Goal: Information Seeking & Learning: Learn about a topic

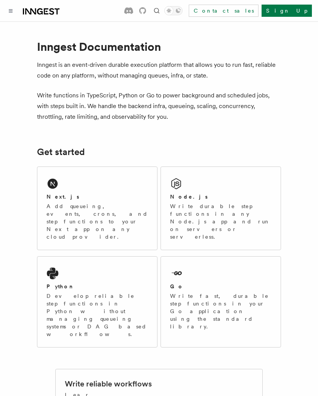
click at [216, 198] on div "Node.js" at bounding box center [220, 197] width 101 height 8
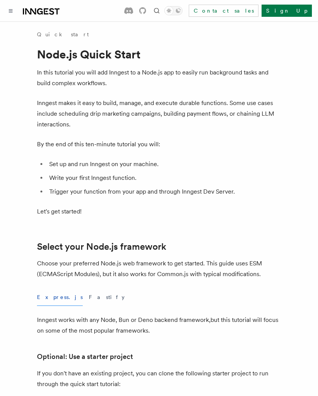
click at [10, 14] on button "Toggle navigation" at bounding box center [10, 10] width 9 height 9
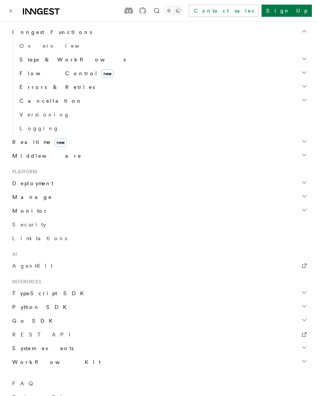
scroll to position [252, 0]
click at [304, 183] on icon "button" at bounding box center [304, 183] width 6 height 6
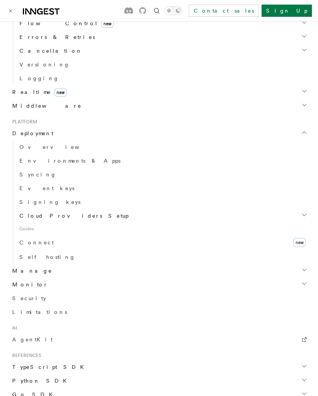
scroll to position [303, 0]
click at [303, 272] on icon "button" at bounding box center [304, 269] width 6 height 6
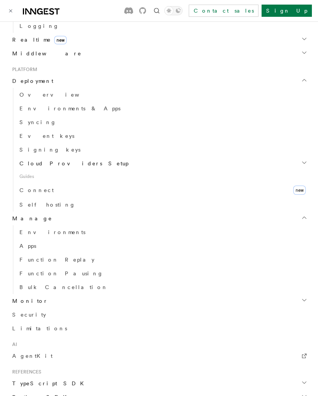
scroll to position [355, 0]
click at [32, 259] on span "Function Replay" at bounding box center [56, 259] width 75 height 6
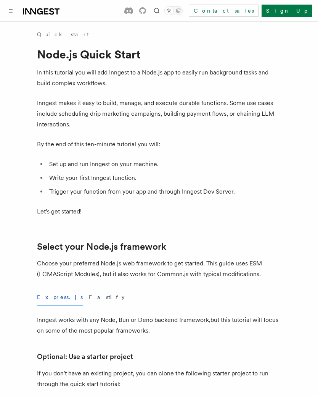
click at [89, 294] on button "Fastify" at bounding box center [107, 296] width 36 height 17
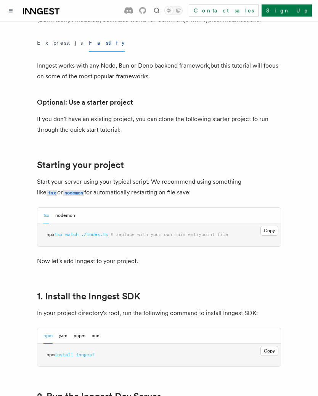
click at [66, 218] on button "nodemon" at bounding box center [65, 216] width 20 height 16
click at [45, 217] on button "tsx" at bounding box center [46, 215] width 6 height 16
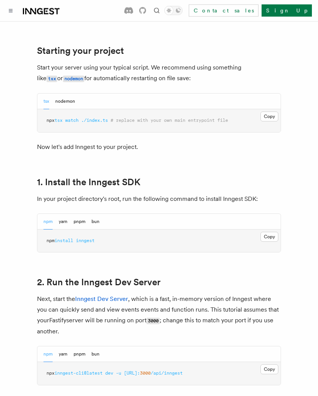
scroll to position [368, 0]
click at [79, 226] on button "pnpm" at bounding box center [80, 222] width 12 height 16
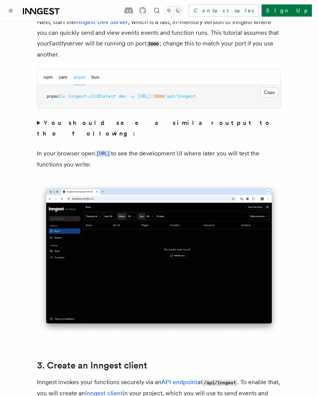
scroll to position [645, 0]
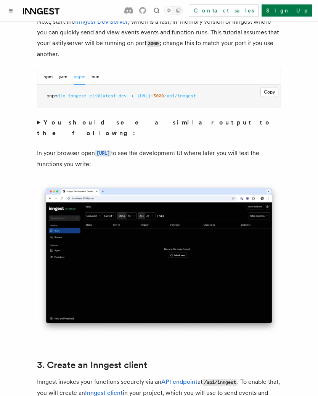
click at [38, 125] on summary "You should see a similar output to the following:" at bounding box center [159, 127] width 244 height 21
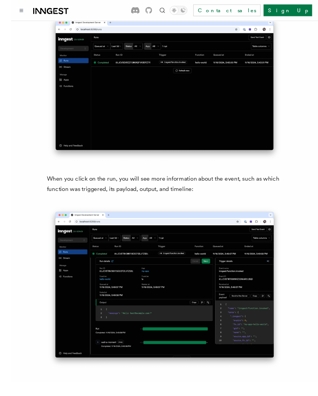
scroll to position [2895, 0]
